Goal: Task Accomplishment & Management: Use online tool/utility

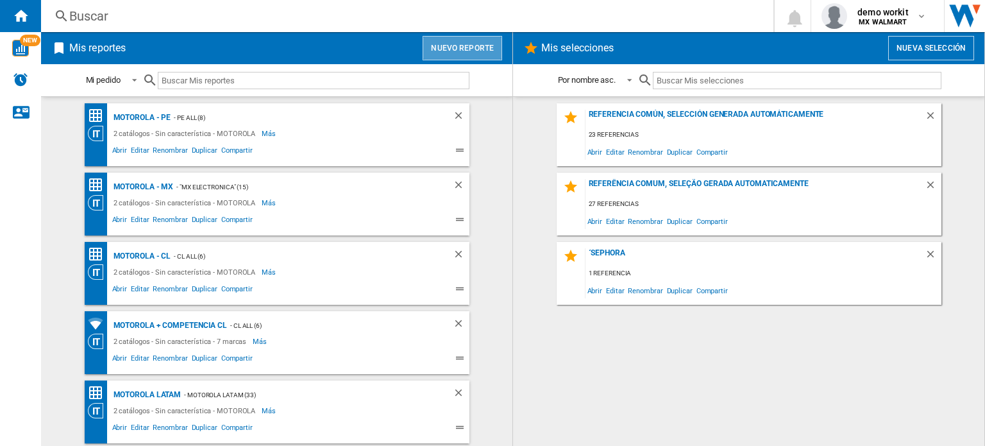
click at [477, 48] on button "Nuevo reporte" at bounding box center [463, 48] width 80 height 24
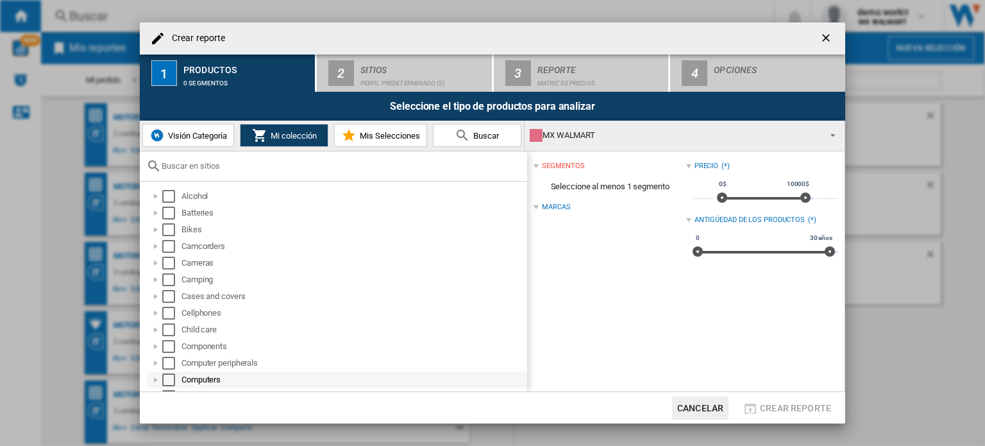
scroll to position [64, 0]
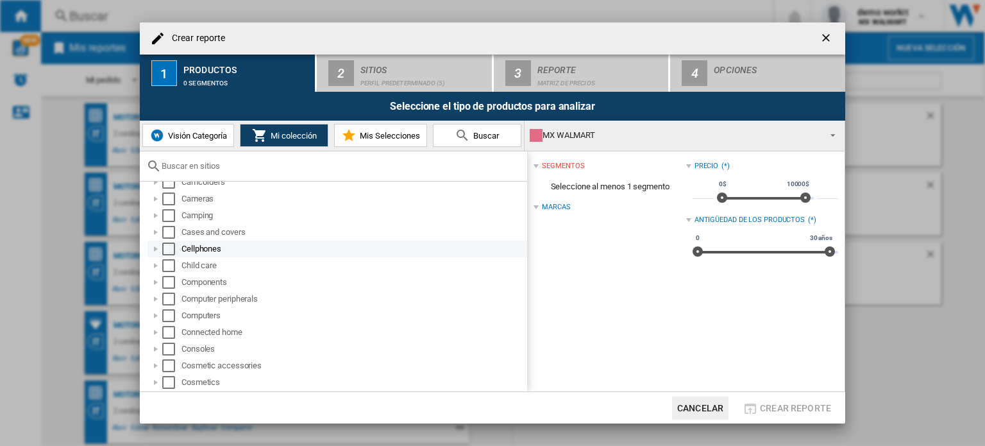
click at [171, 250] on div "Select" at bounding box center [168, 249] width 13 height 13
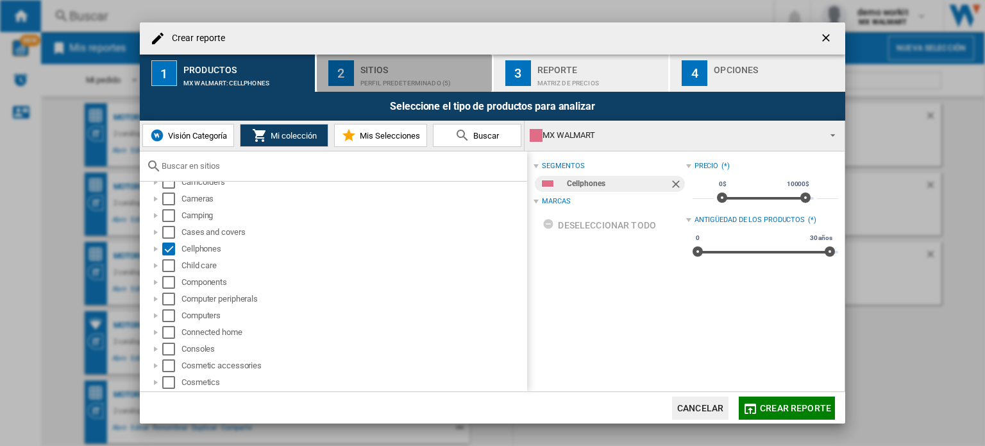
click at [388, 71] on div "Sitios" at bounding box center [424, 66] width 126 height 13
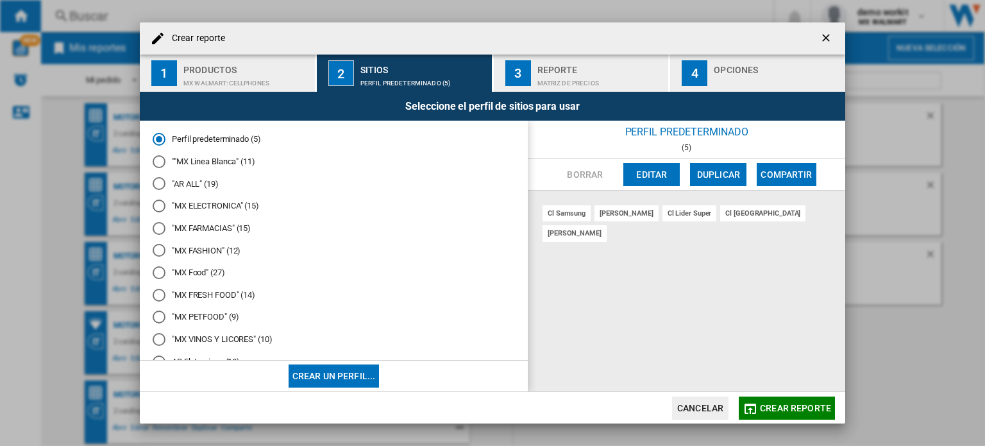
click at [219, 201] on md-radio-button ""MX ELECTRONICA" (15)" at bounding box center [334, 206] width 362 height 12
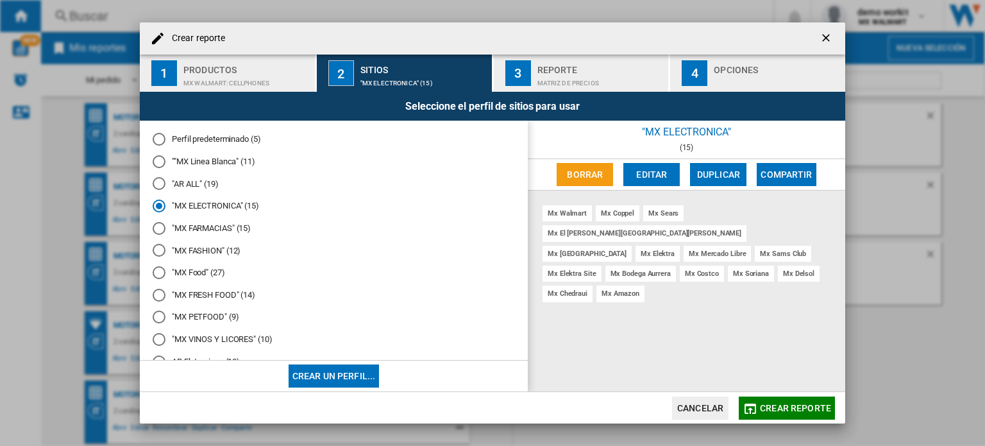
click at [781, 411] on span "Crear reporte" at bounding box center [795, 408] width 71 height 10
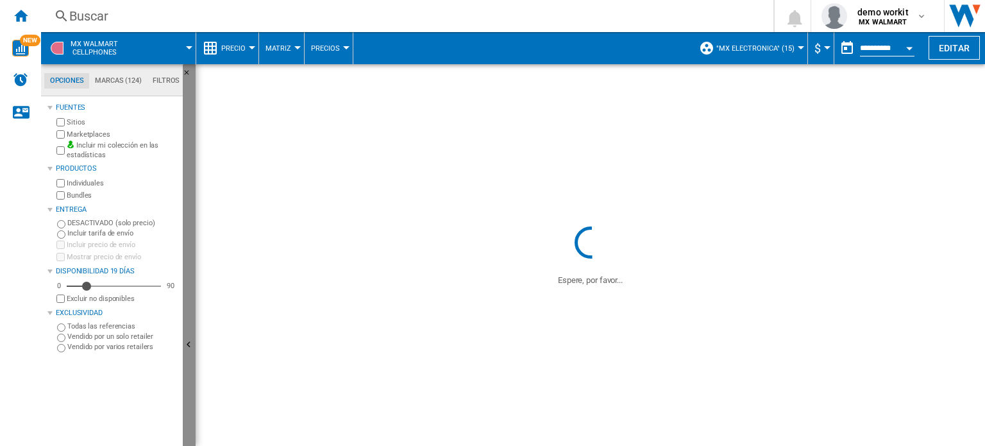
click at [192, 335] on button "Ocultar" at bounding box center [189, 345] width 13 height 563
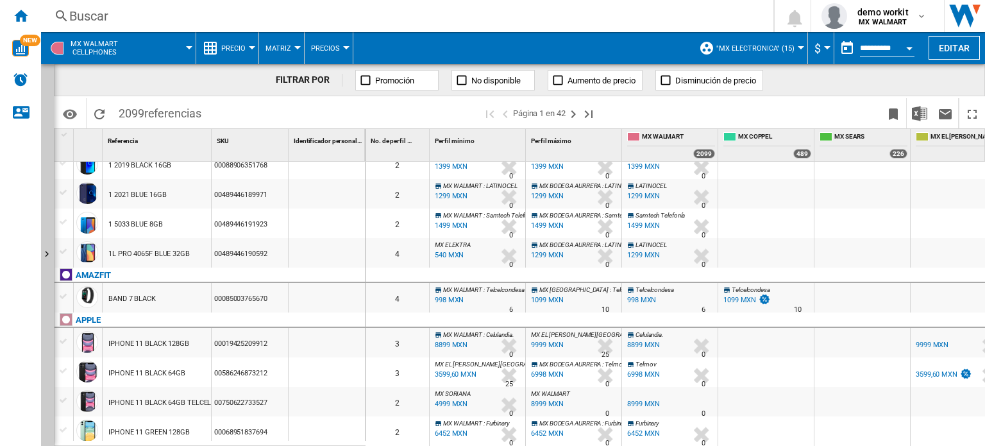
scroll to position [257, 0]
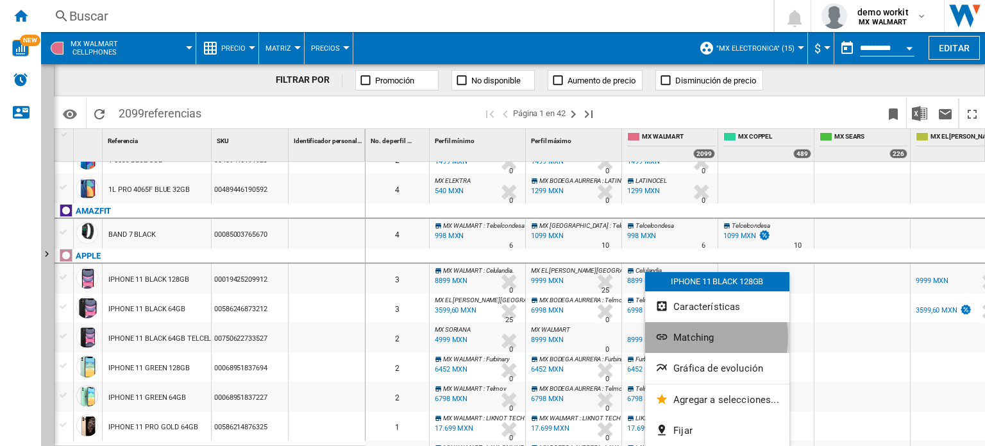
click at [691, 337] on span "Matching" at bounding box center [694, 338] width 40 height 12
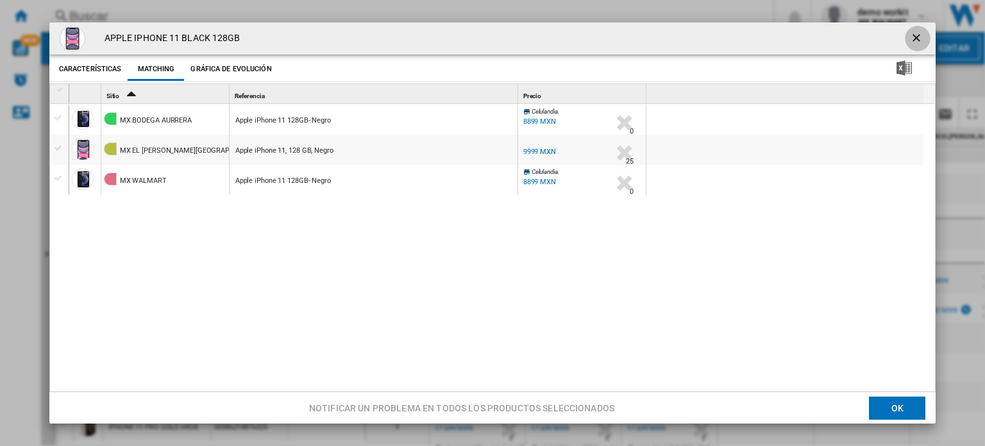
click at [910, 40] on ng-md-icon "getI18NText('BUTTONS.CLOSE_DIALOG')" at bounding box center [917, 38] width 15 height 15
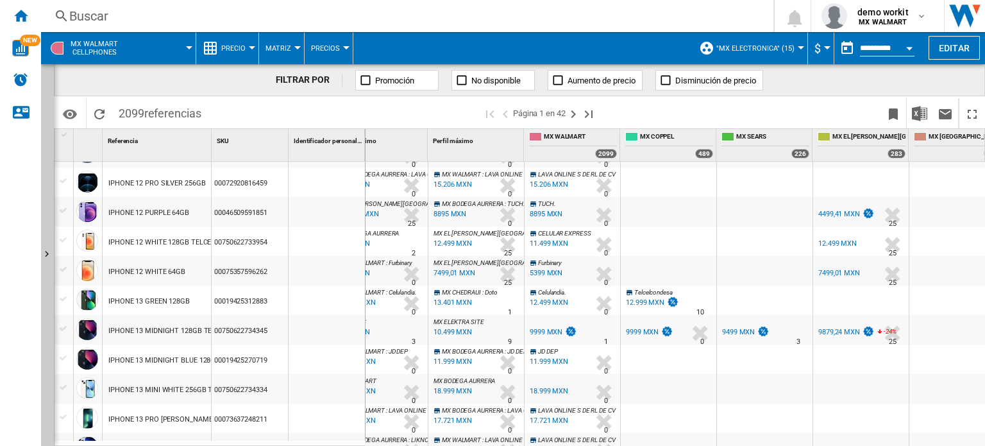
scroll to position [0, 98]
click at [817, 51] on span "$" at bounding box center [818, 48] width 6 height 13
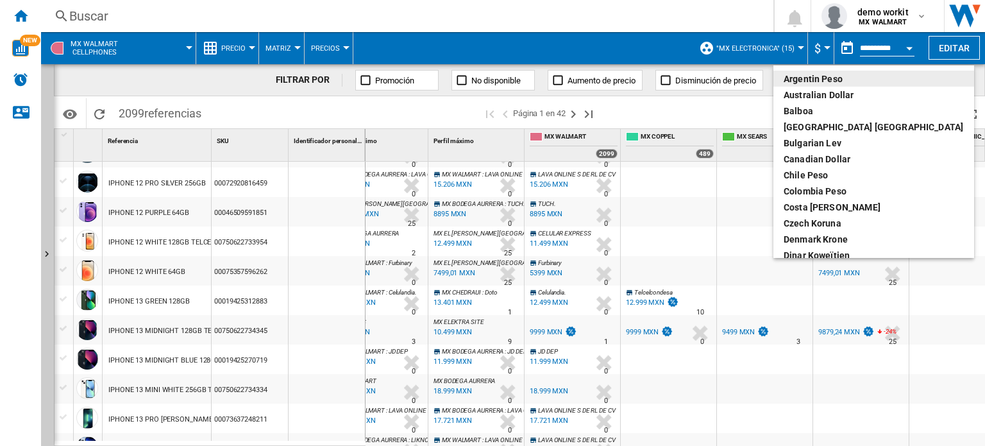
click at [824, 49] on md-backdrop at bounding box center [492, 223] width 985 height 446
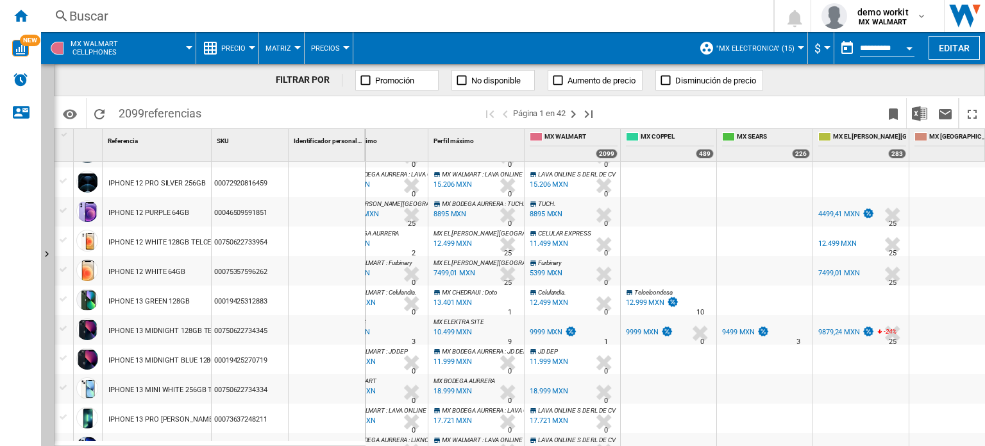
click at [800, 49] on md-menu ""MX ELECTRONICA" (15) Perfil predeterminado (5) ""MX Linea [PERSON_NAME]" (11) …" at bounding box center [750, 48] width 115 height 32
click at [797, 46] on button ""MX ELECTRONICA" (15)" at bounding box center [759, 48] width 85 height 32
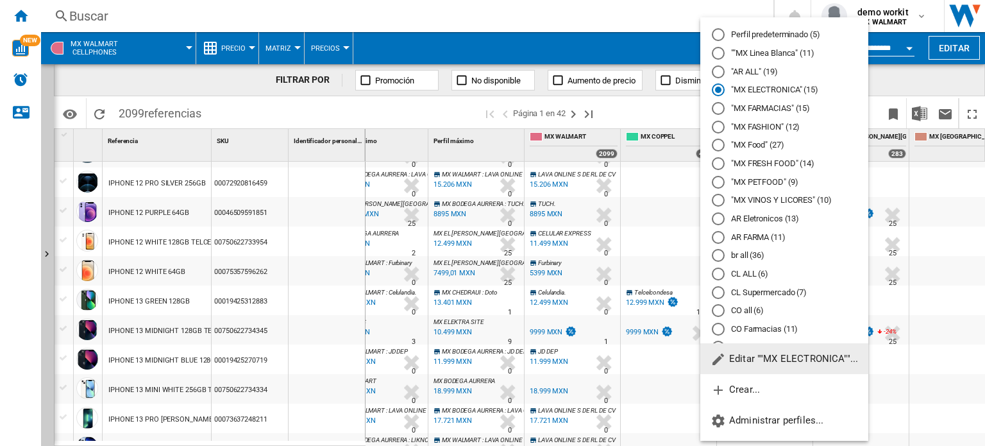
scroll to position [64, 0]
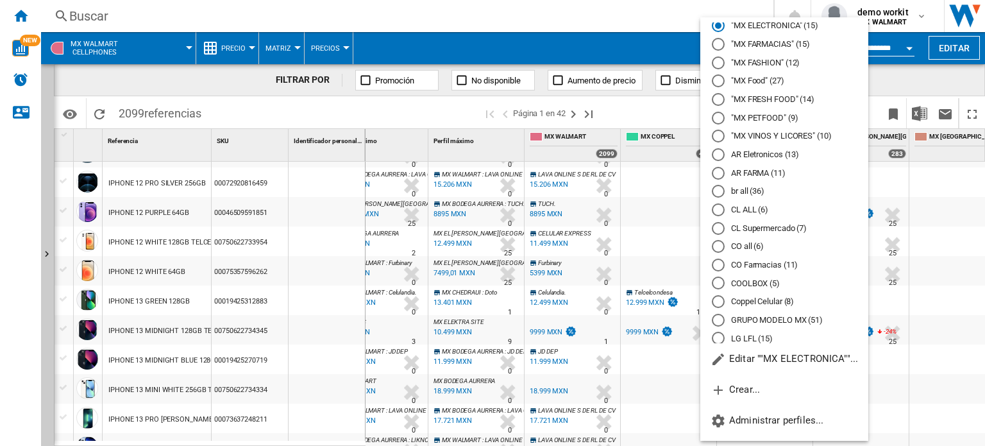
click at [680, 110] on md-backdrop at bounding box center [492, 223] width 985 height 446
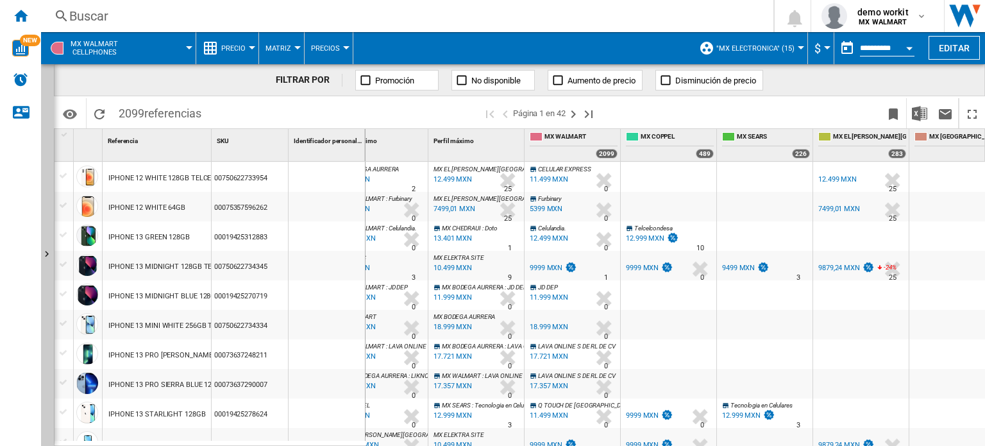
scroll to position [1219, 0]
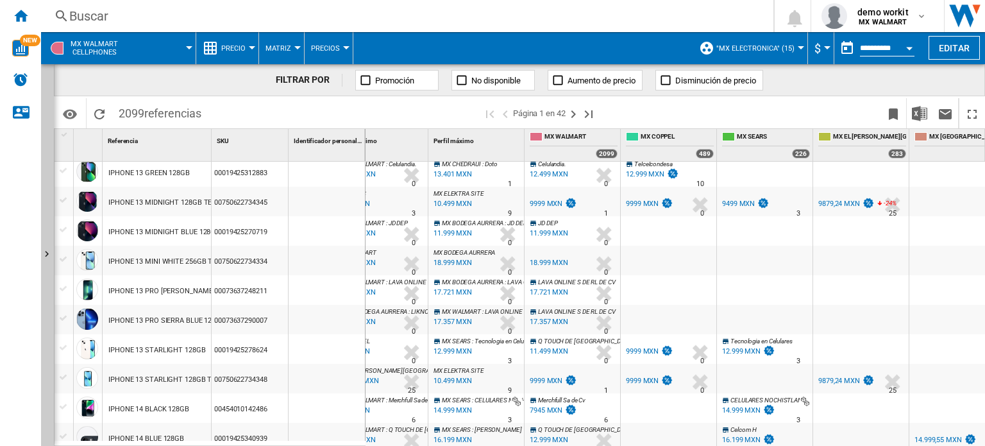
click at [251, 45] on button "Precio" at bounding box center [236, 48] width 31 height 32
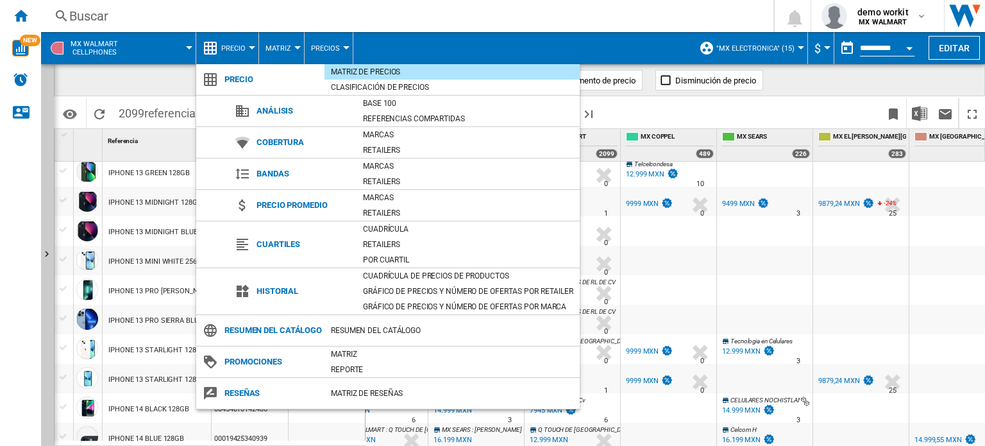
click at [686, 274] on md-backdrop at bounding box center [492, 223] width 985 height 446
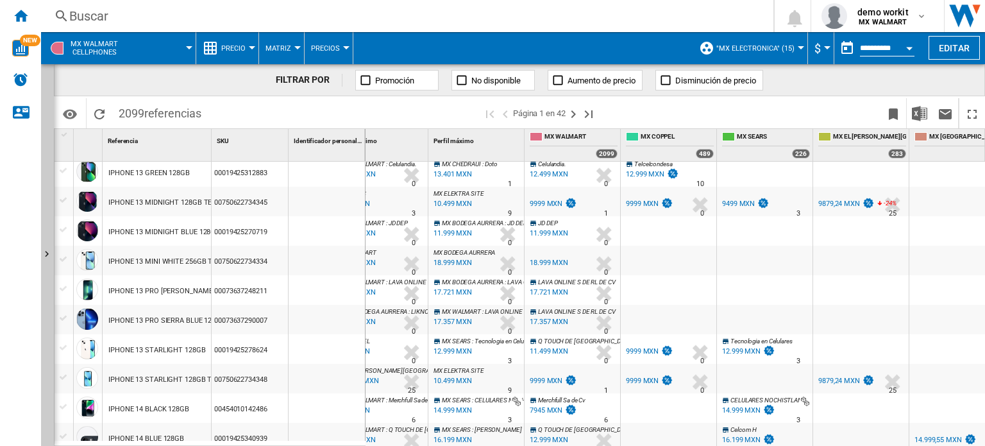
click at [247, 47] on button "Precio" at bounding box center [236, 48] width 31 height 32
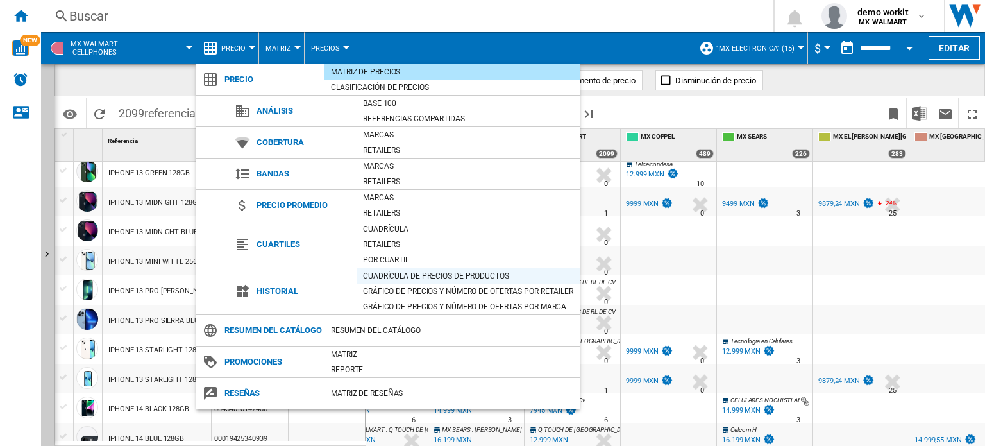
click at [377, 271] on div "Cuadrícula de precios de productos" at bounding box center [468, 275] width 223 height 13
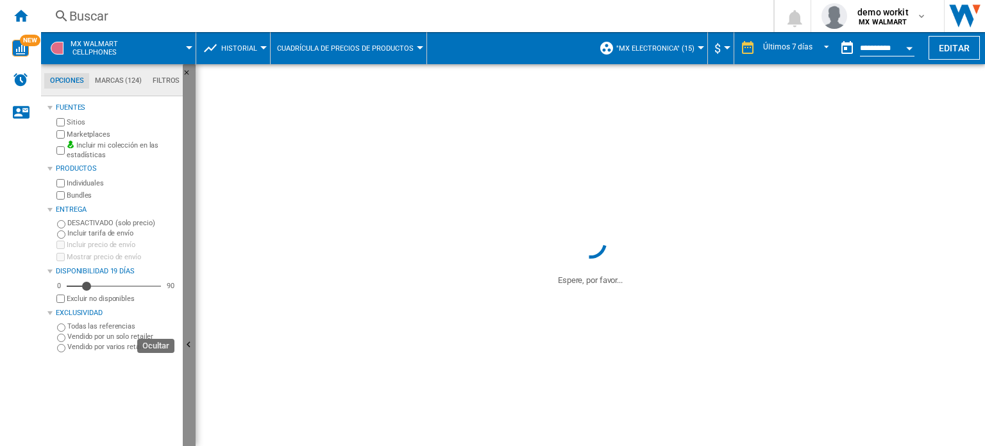
click at [191, 343] on ng-md-icon "Ocultar" at bounding box center [190, 346] width 15 height 15
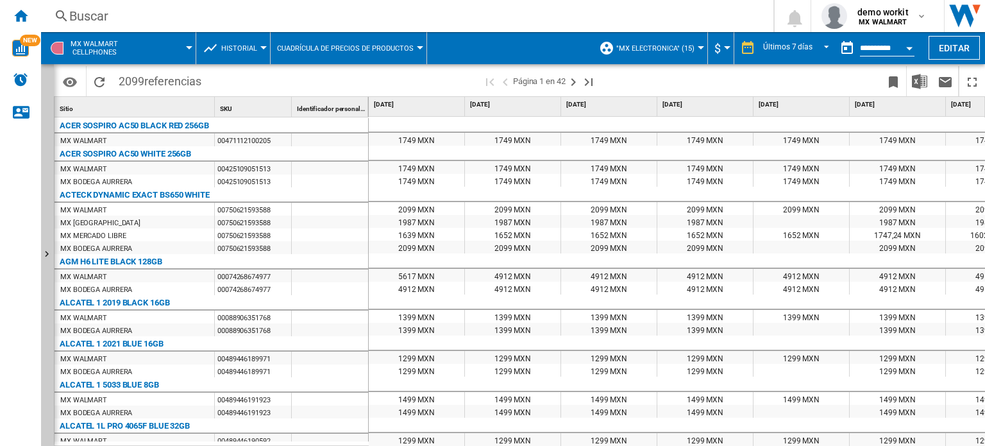
click at [257, 44] on button "Historial" at bounding box center [242, 48] width 42 height 32
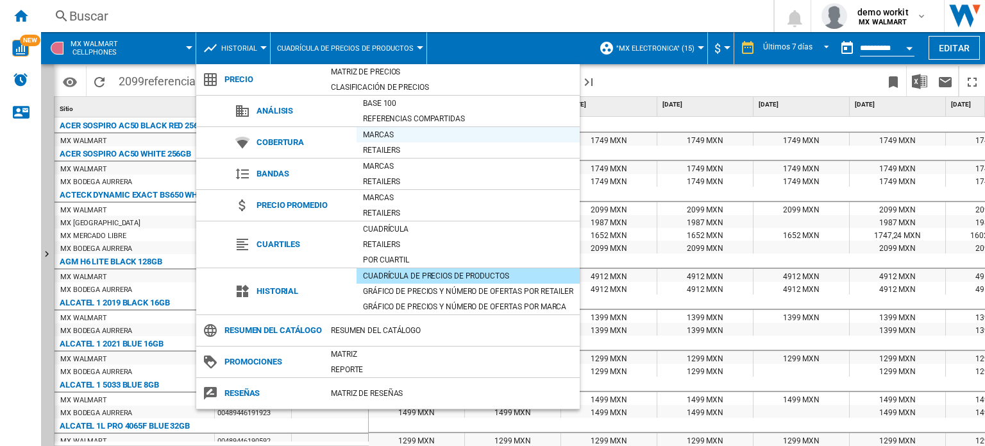
click at [402, 137] on div "Marcas" at bounding box center [468, 134] width 223 height 13
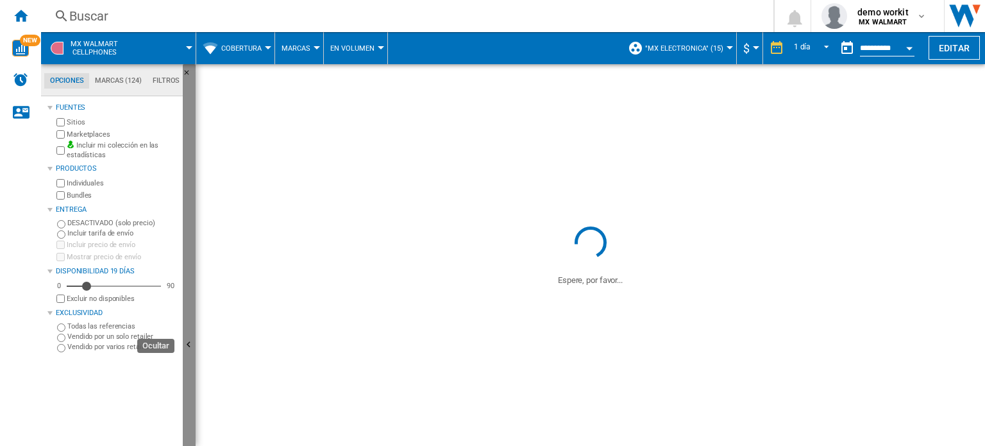
click at [189, 300] on button "Ocultar" at bounding box center [189, 345] width 13 height 563
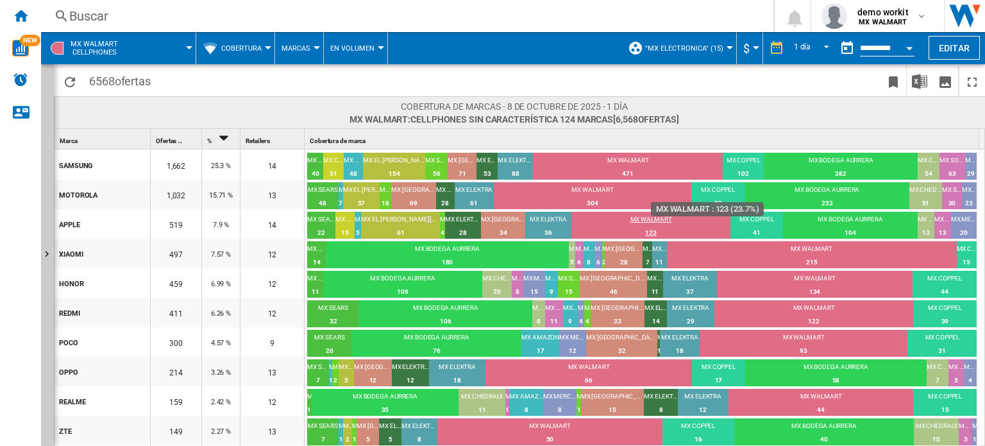
click at [639, 220] on div "MX WALMART" at bounding box center [651, 221] width 158 height 12
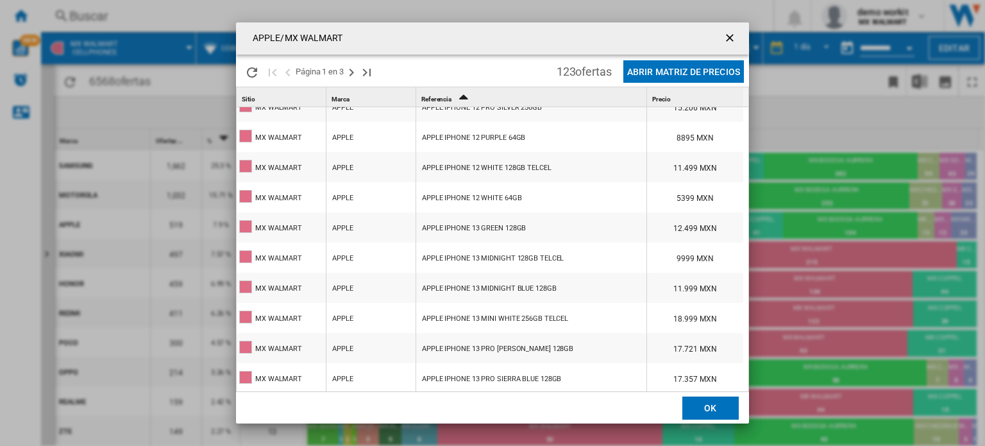
scroll to position [706, 0]
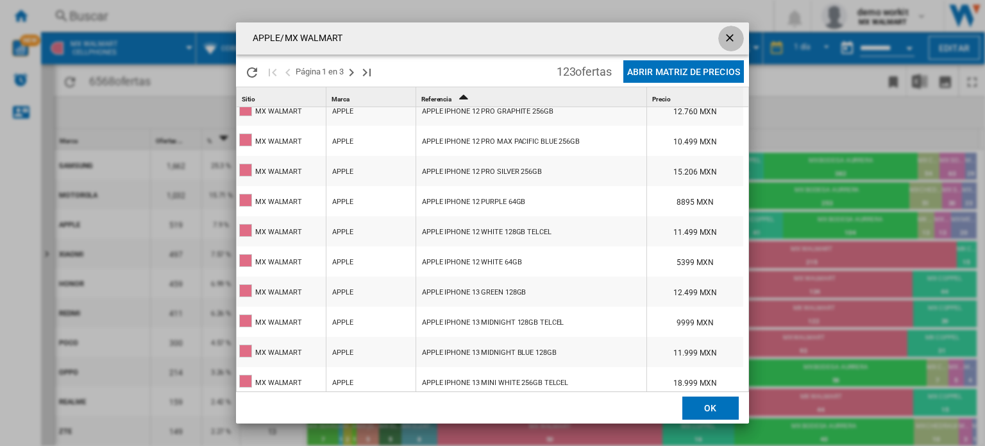
click at [726, 34] on ng-md-icon "getI18NText('BUTTONS.CLOSE_DIALOG')" at bounding box center [731, 38] width 15 height 15
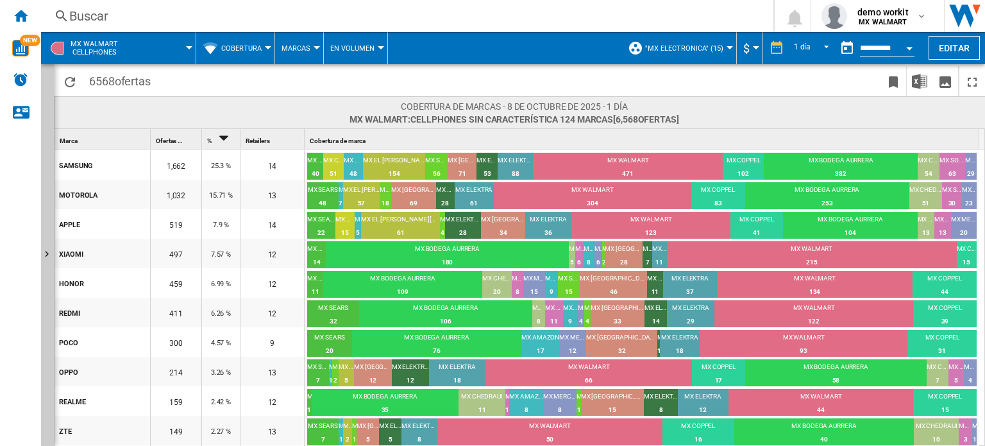
click at [264, 45] on button "Cobertura" at bounding box center [244, 48] width 47 height 32
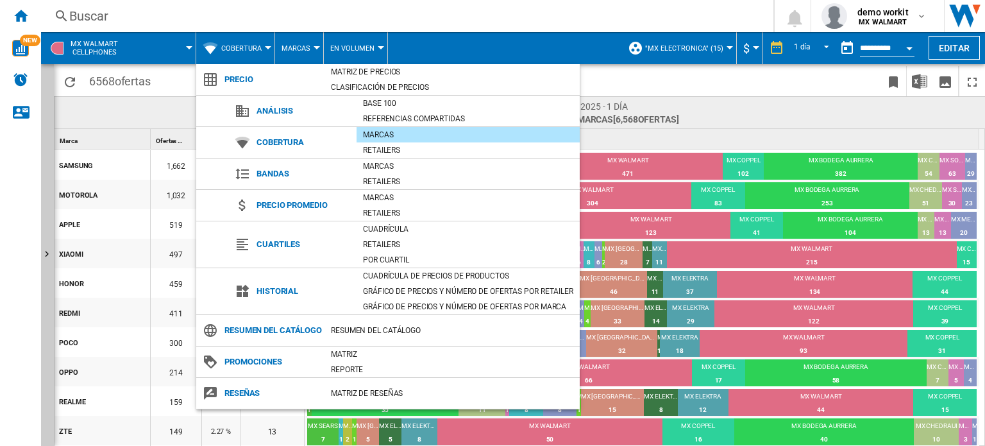
click at [527, 19] on md-backdrop at bounding box center [492, 223] width 985 height 446
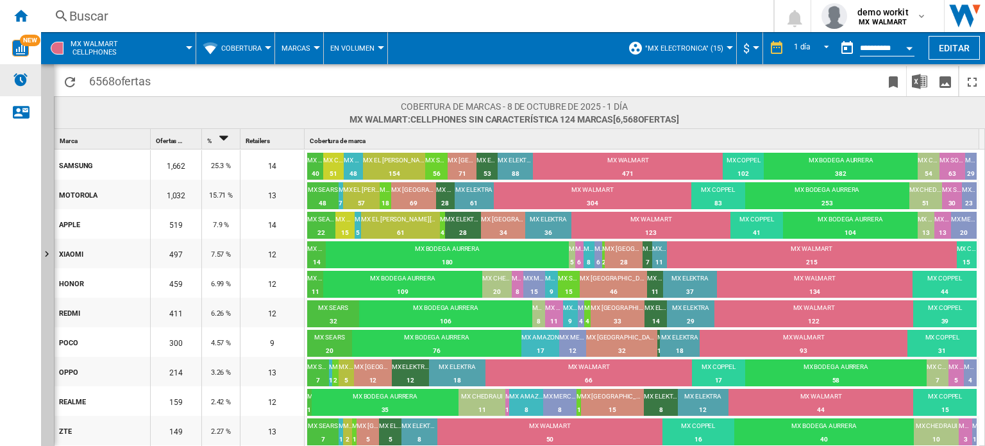
click at [22, 75] on img "Alertas" at bounding box center [20, 79] width 15 height 15
